Goal: Information Seeking & Learning: Learn about a topic

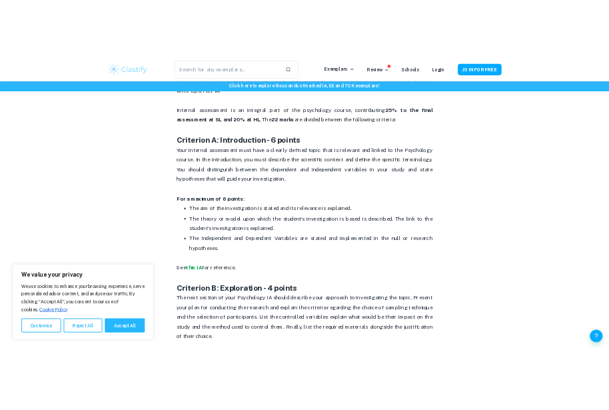
scroll to position [586, 0]
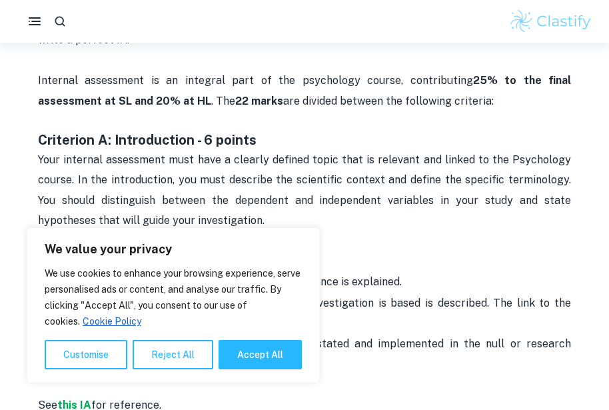
click at [270, 355] on button "Accept All" at bounding box center [260, 354] width 83 height 29
checkbox input "true"
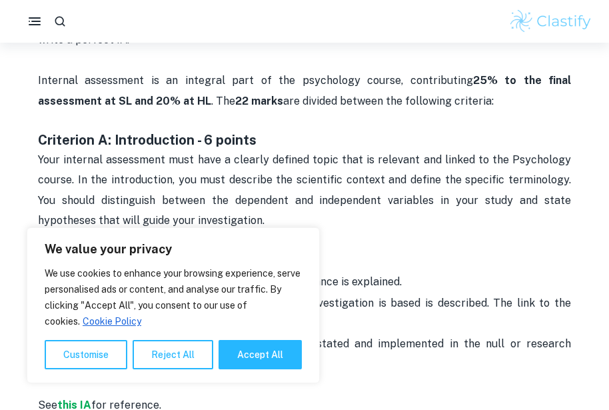
checkbox input "true"
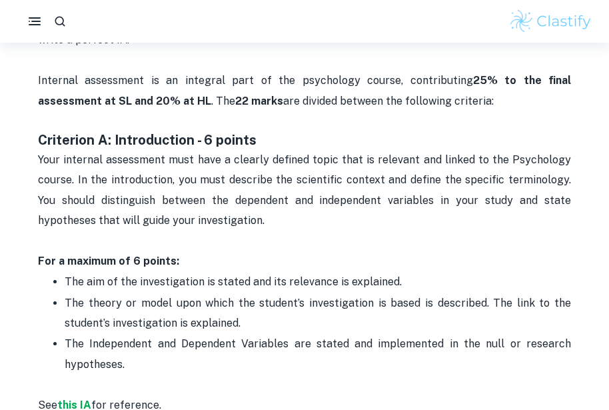
drag, startPoint x: 183, startPoint y: 185, endPoint x: 263, endPoint y: 242, distance: 98.9
click at [185, 185] on span "Your internal assessment must have a clearly defined topic that is relevant and…" at bounding box center [306, 189] width 536 height 73
click at [338, 258] on p "For a maximum of 6 points:" at bounding box center [304, 261] width 533 height 20
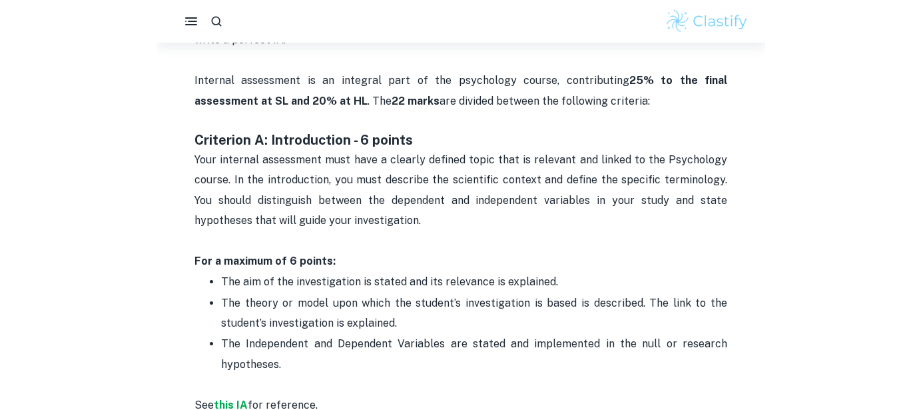
scroll to position [719, 0]
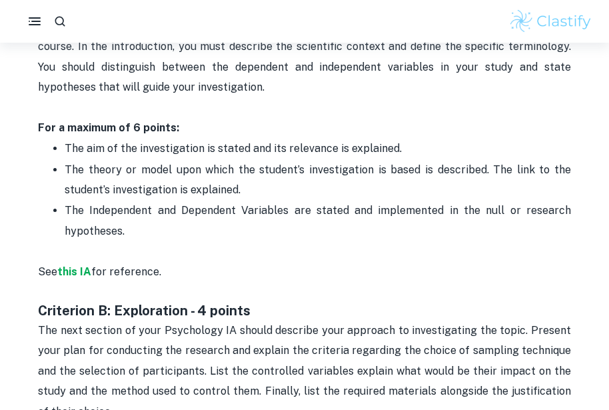
drag, startPoint x: 211, startPoint y: 242, endPoint x: 123, endPoint y: 274, distance: 93.3
click at [211, 242] on p "See this IA for reference." at bounding box center [304, 271] width 533 height 61
click at [159, 177] on p "The theory or model upon which the student’s investigation is based is describe…" at bounding box center [318, 180] width 506 height 41
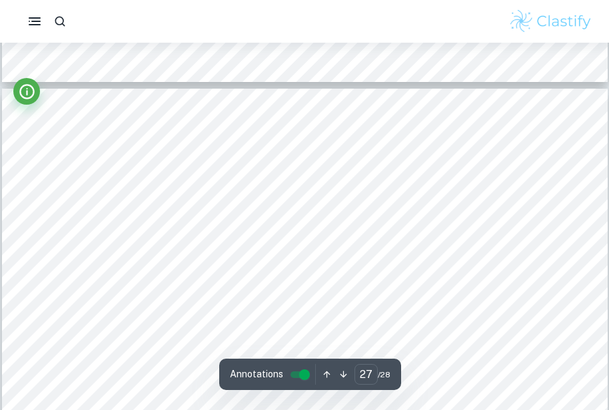
type input "28"
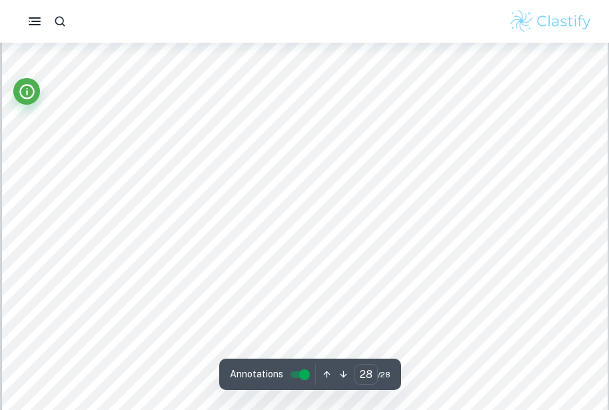
scroll to position [22165, 0]
